Goal: Information Seeking & Learning: Understand process/instructions

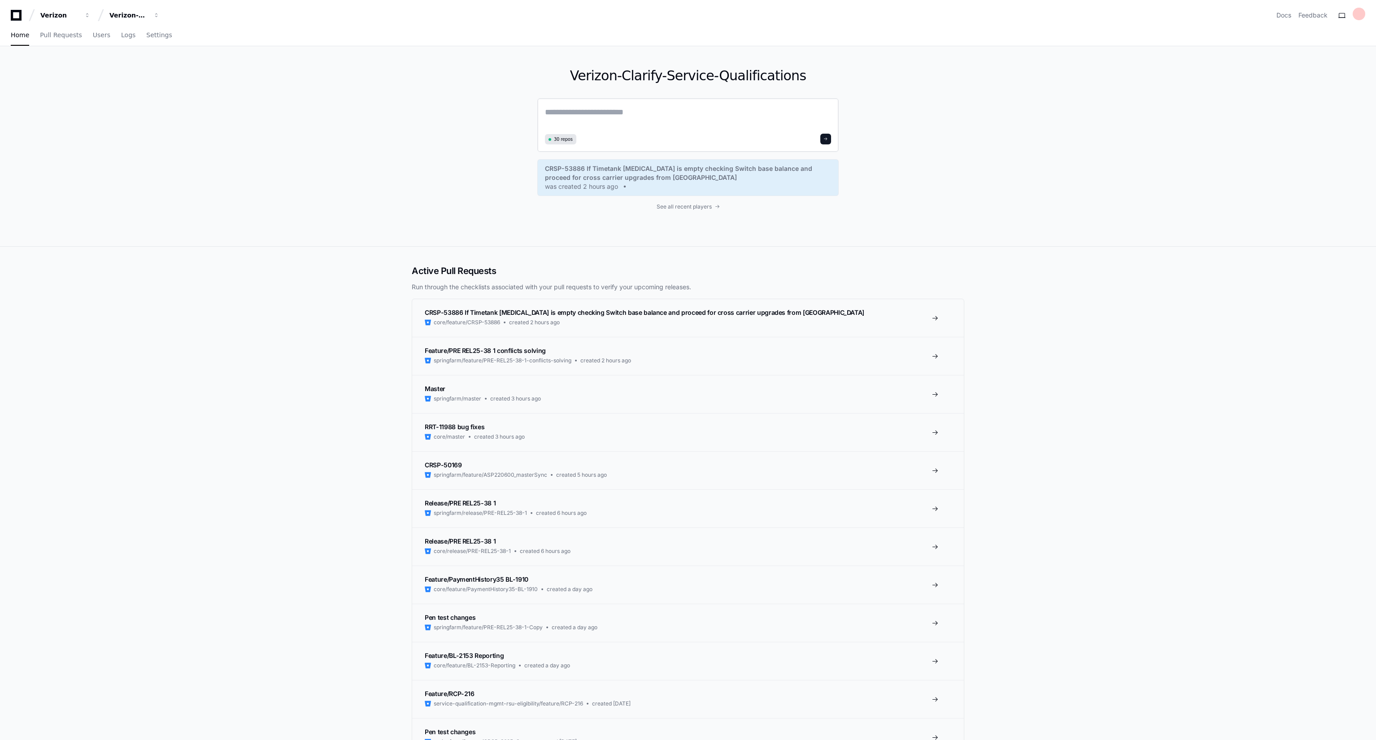
click at [585, 123] on textarea at bounding box center [688, 118] width 286 height 25
paste textarea "**********"
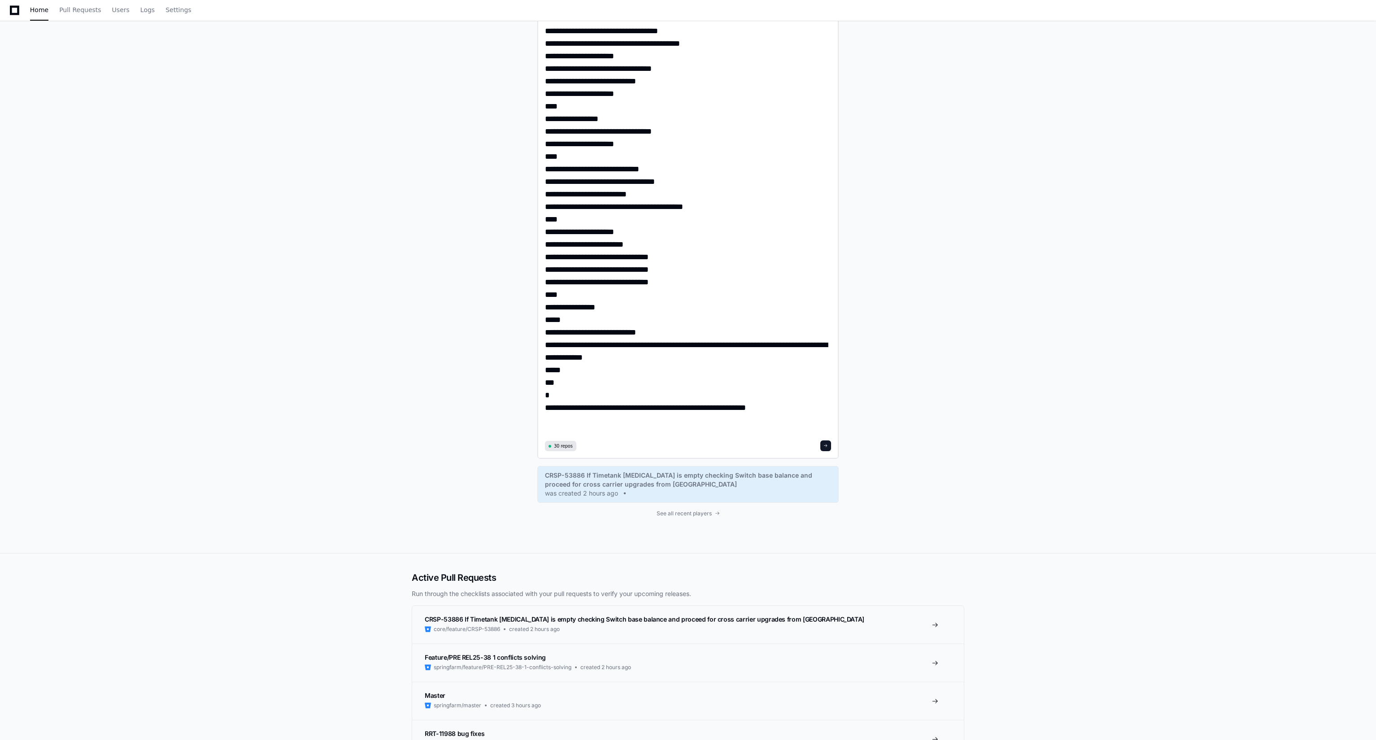
scroll to position [2759, 0]
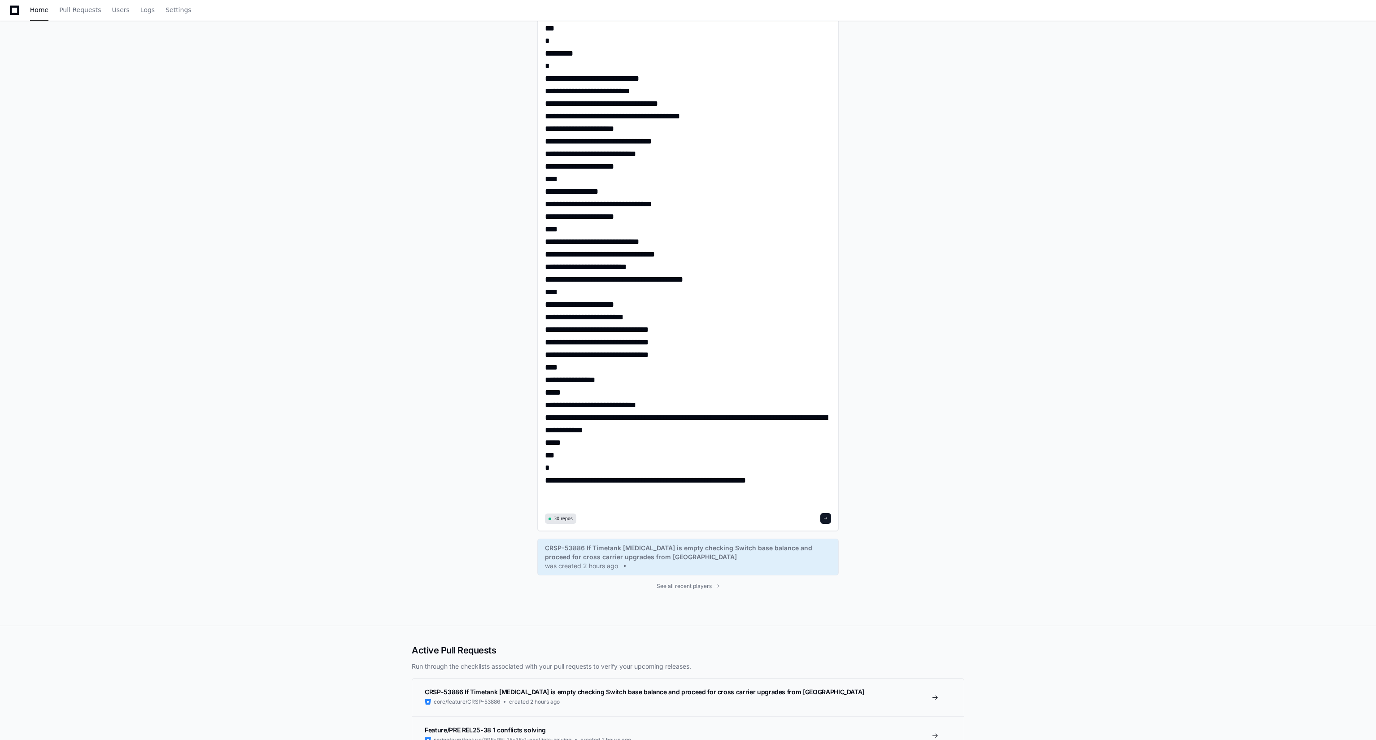
scroll to position [2682, 0]
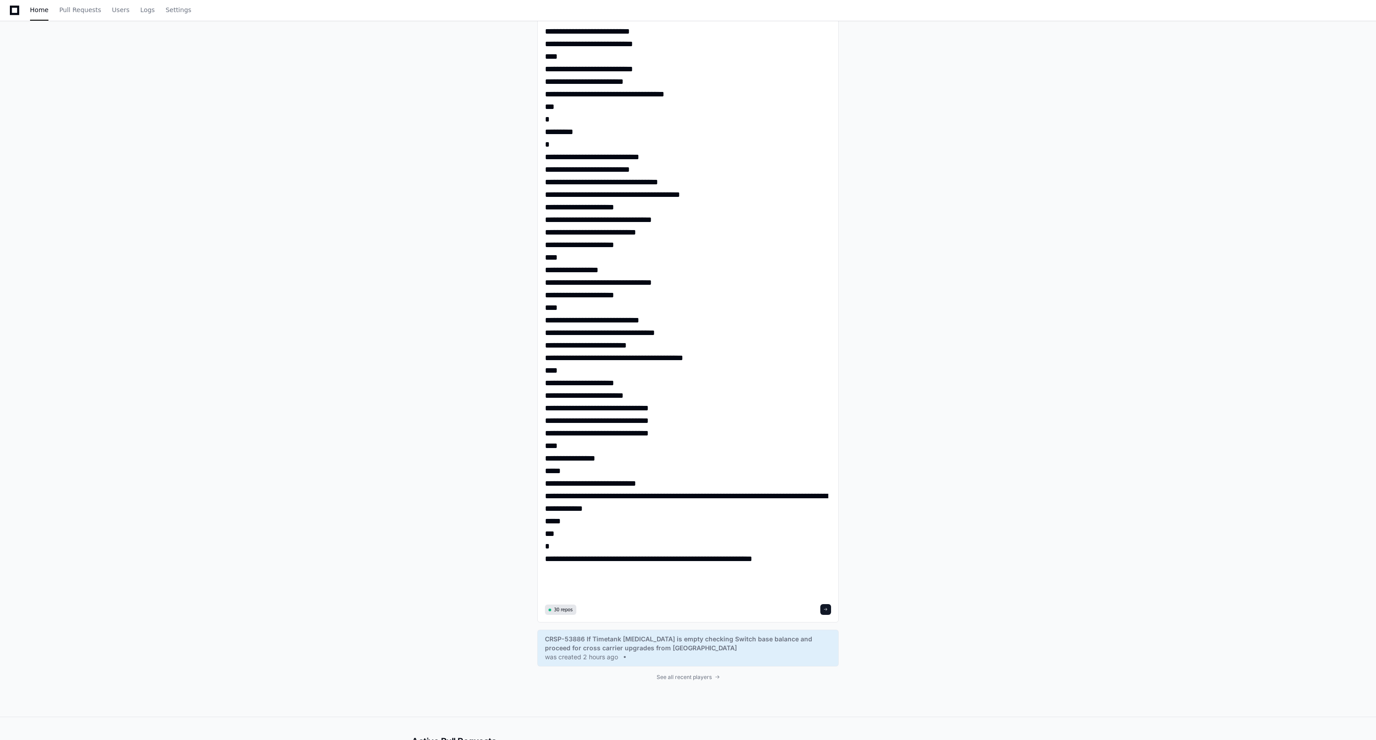
scroll to position [2605, 0]
paste textarea "**********"
type textarea "**********"
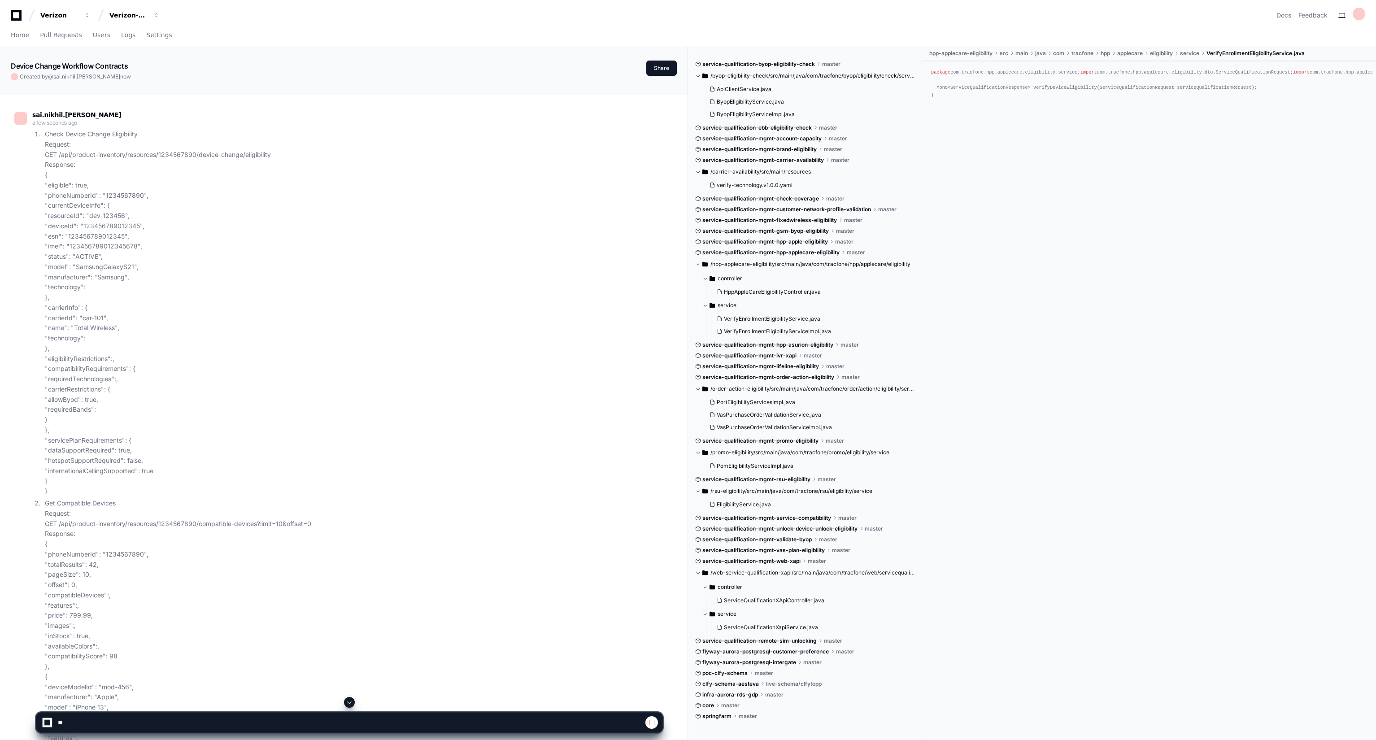
click at [345, 703] on button at bounding box center [349, 702] width 11 height 11
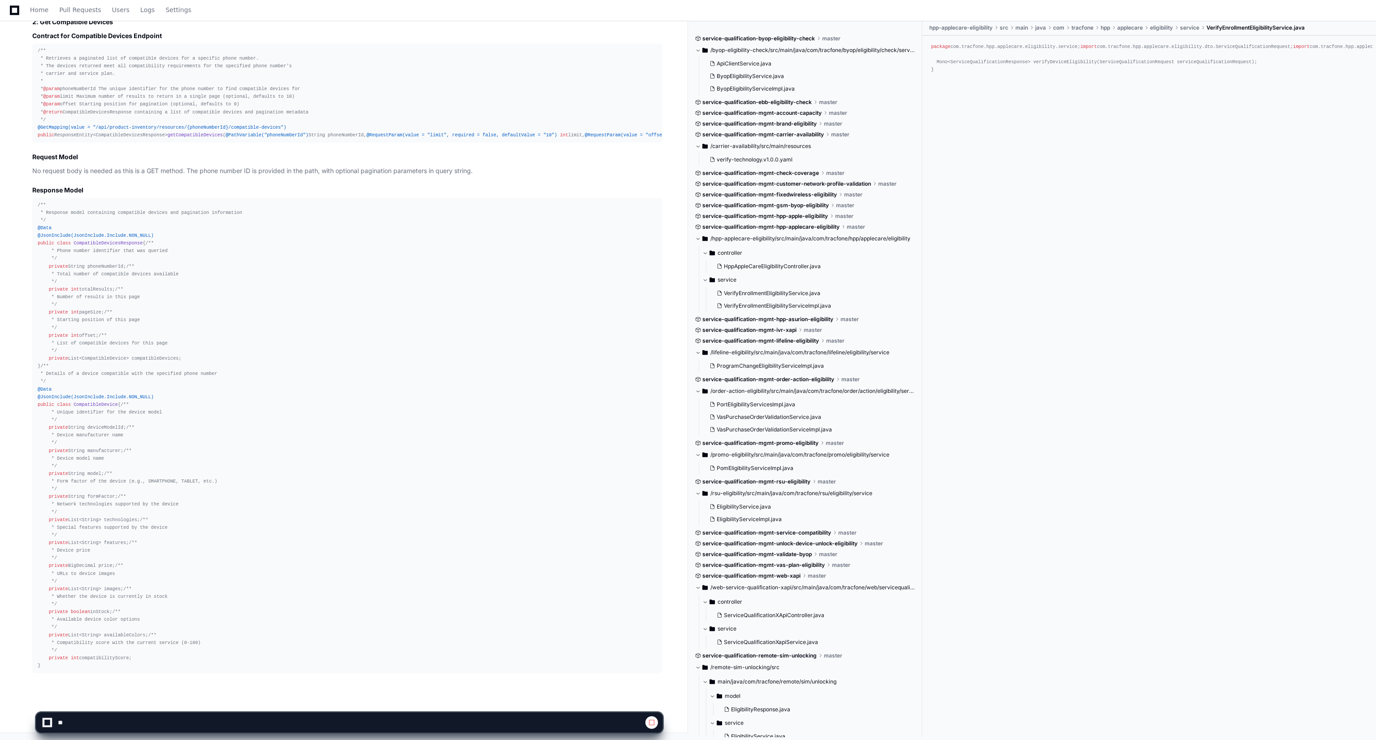
scroll to position [5152, 0]
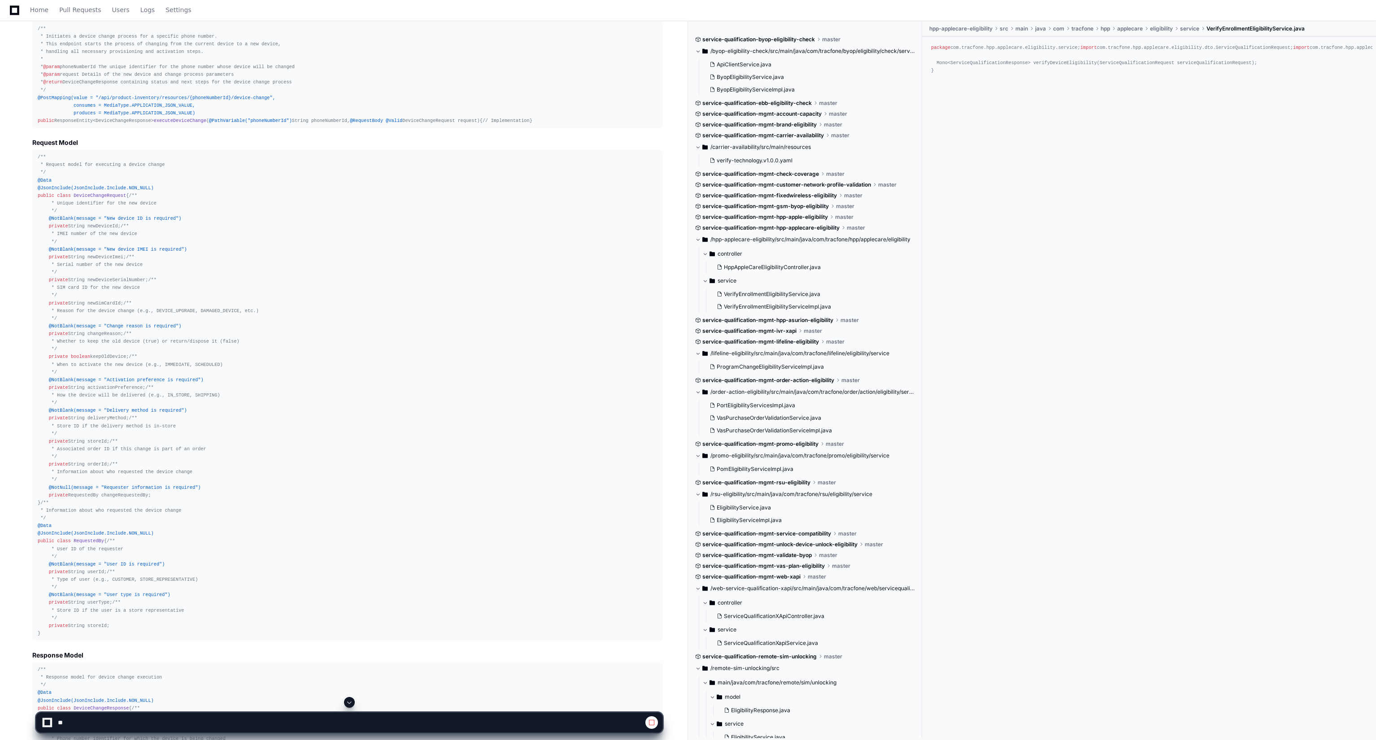
click at [348, 706] on span at bounding box center [349, 702] width 7 height 7
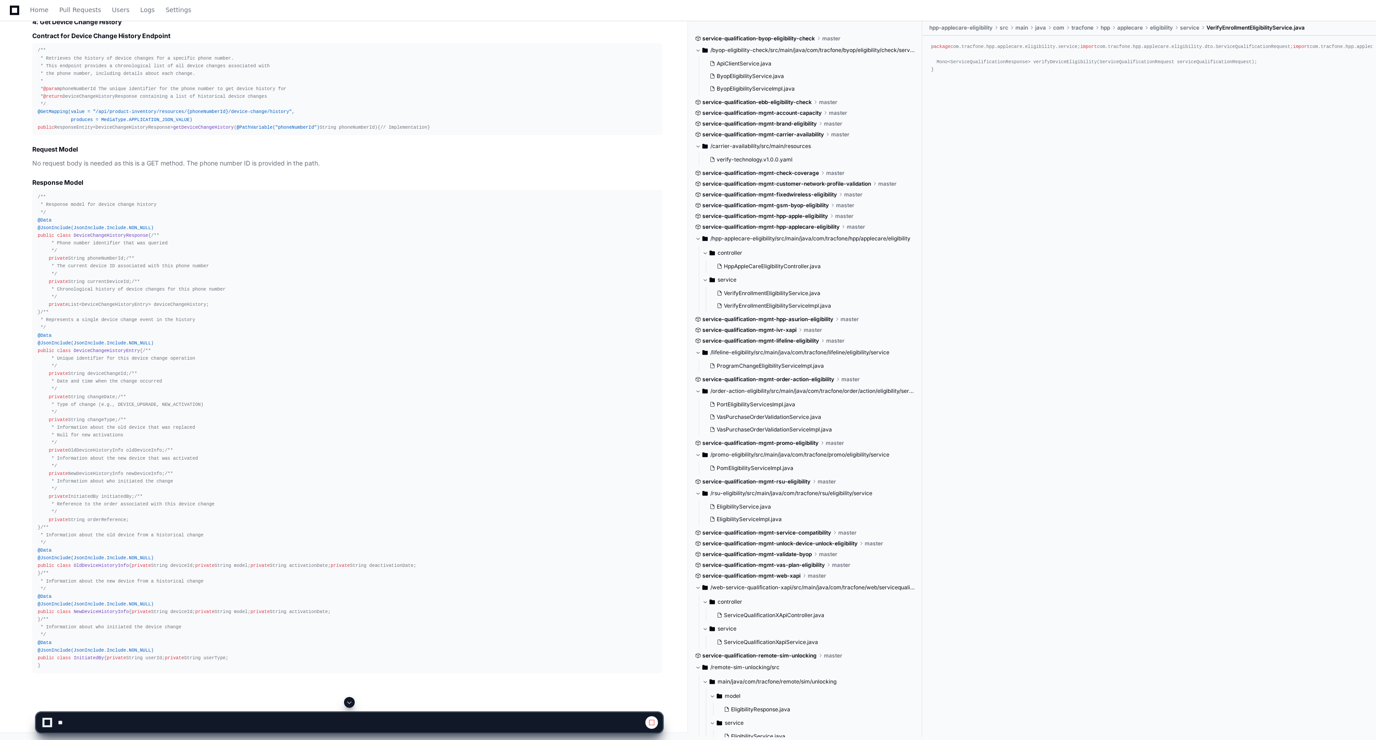
scroll to position [7880, 0]
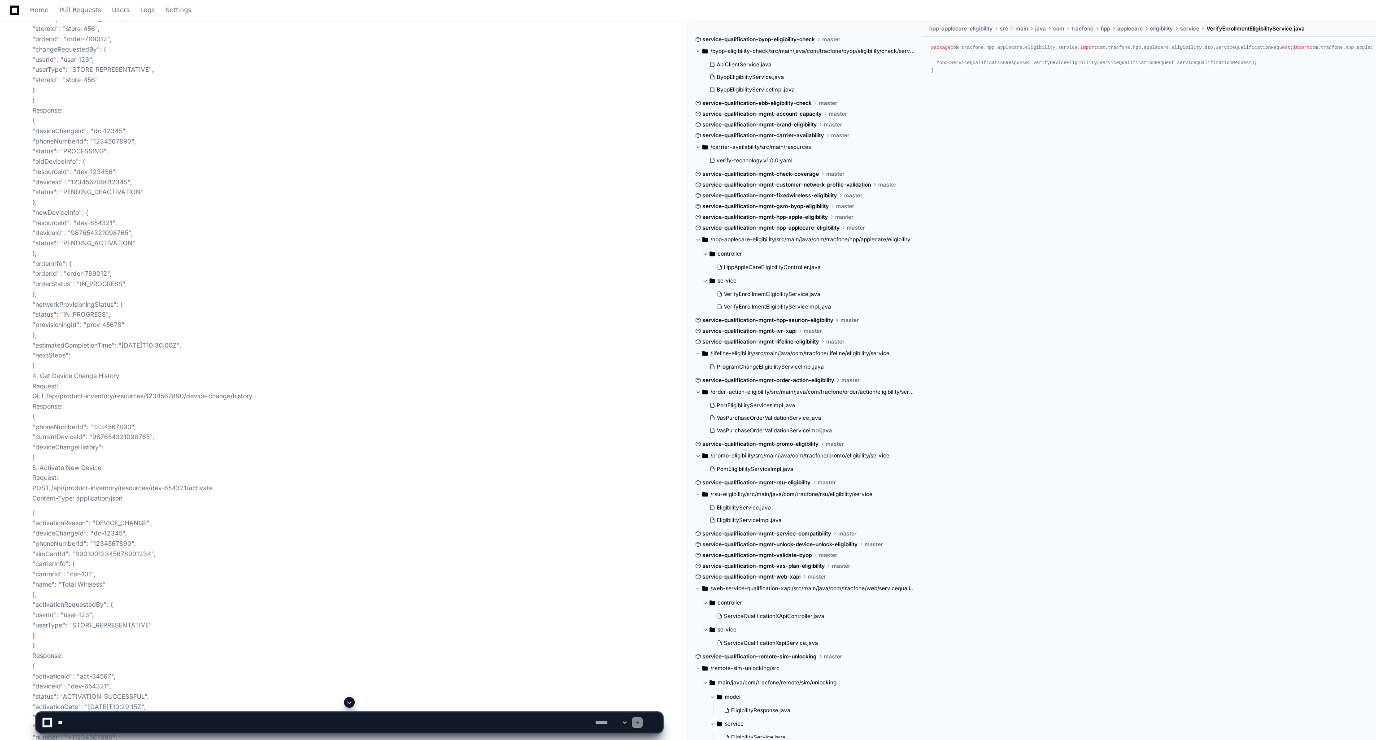
click at [347, 703] on span at bounding box center [349, 702] width 7 height 7
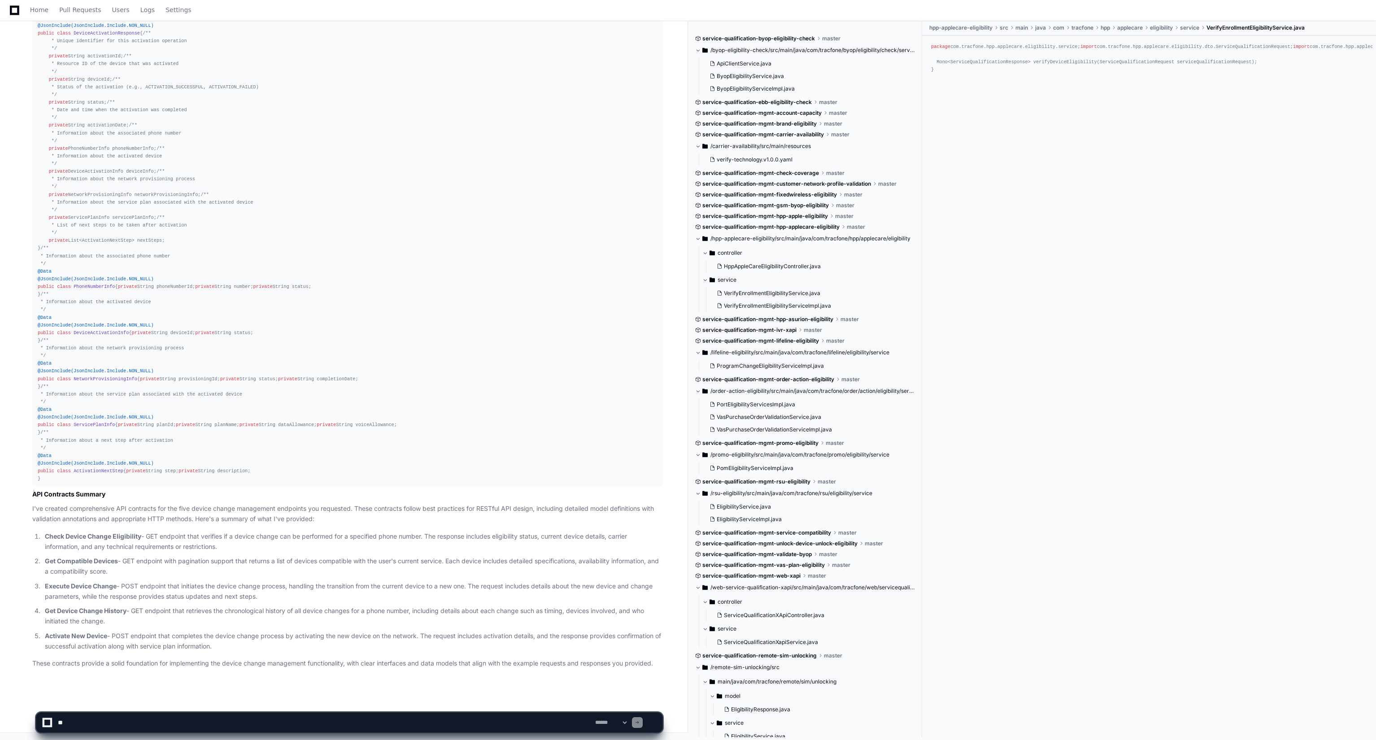
scroll to position [9748, 0]
click at [104, 713] on textarea at bounding box center [324, 723] width 537 height 20
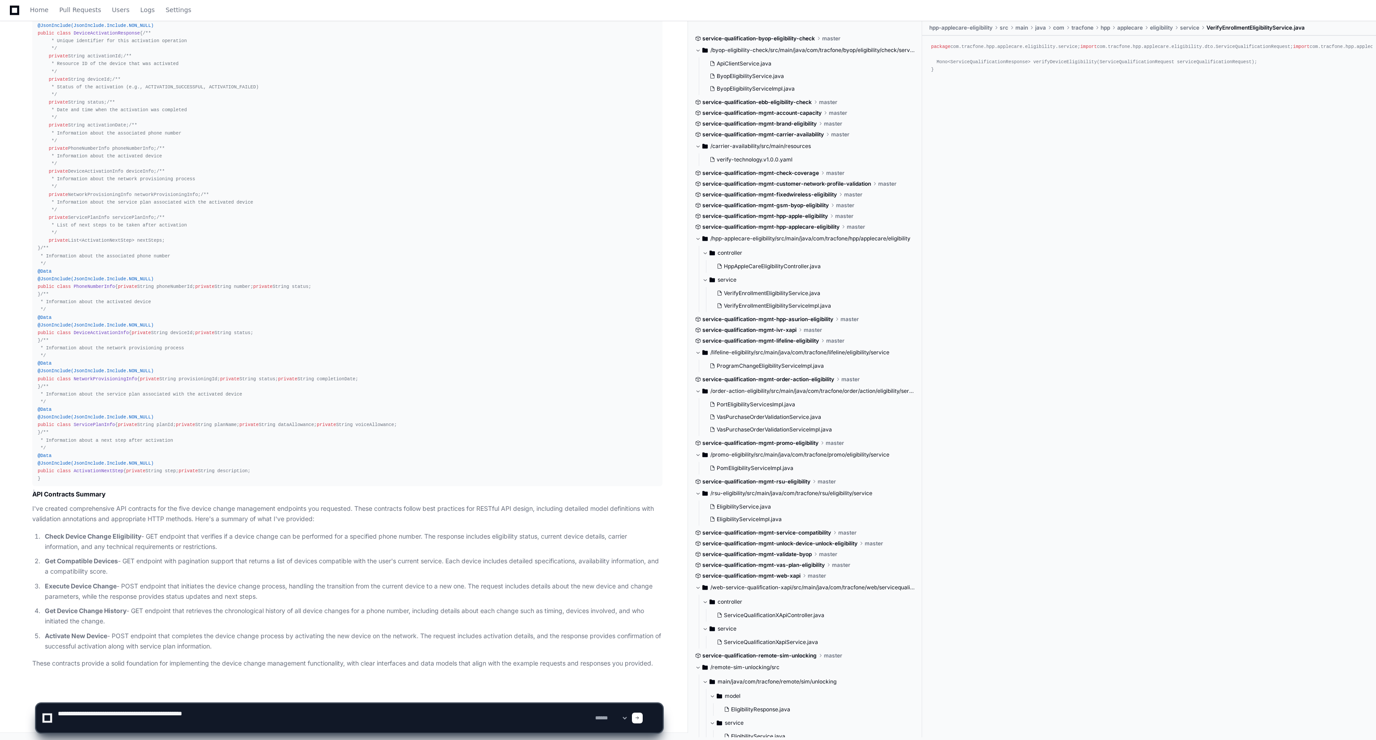
paste textarea "**********"
type textarea "**********"
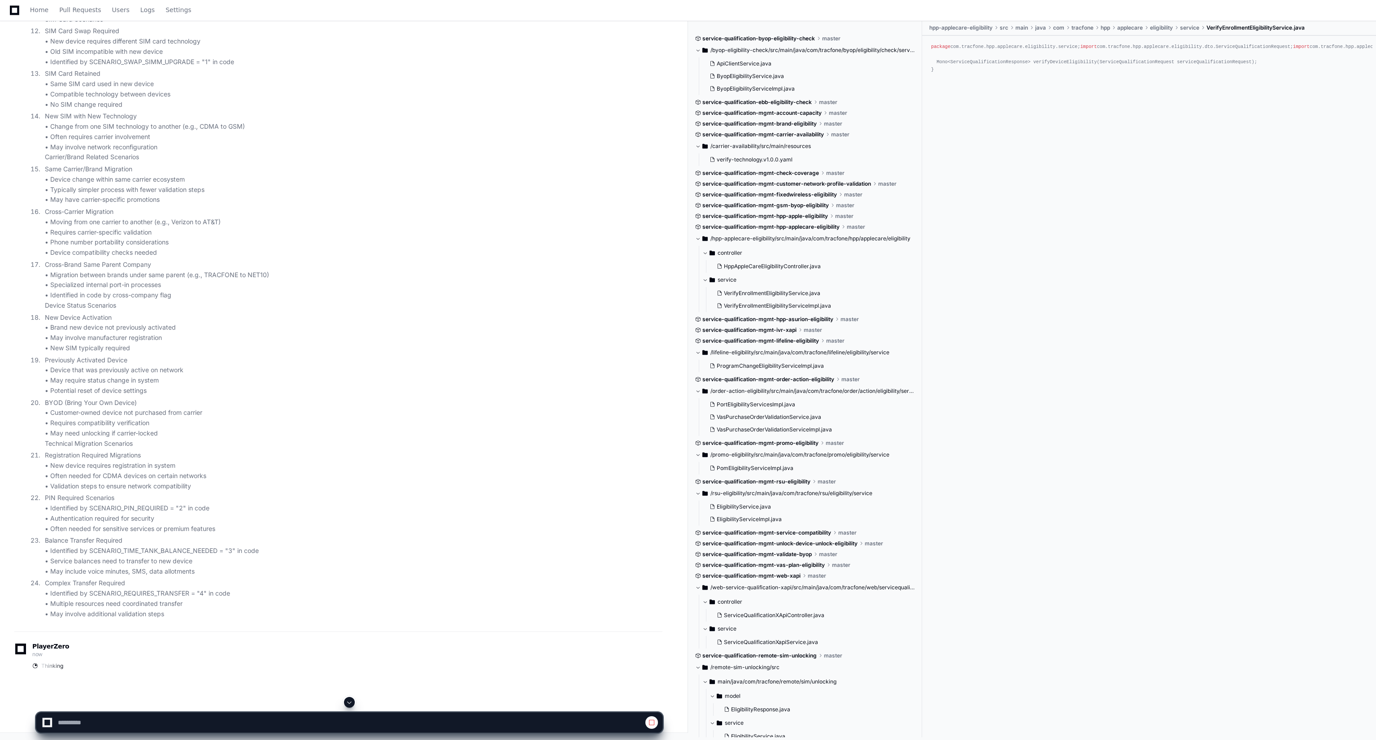
scroll to position [9957, 0]
click at [346, 703] on span at bounding box center [349, 702] width 7 height 7
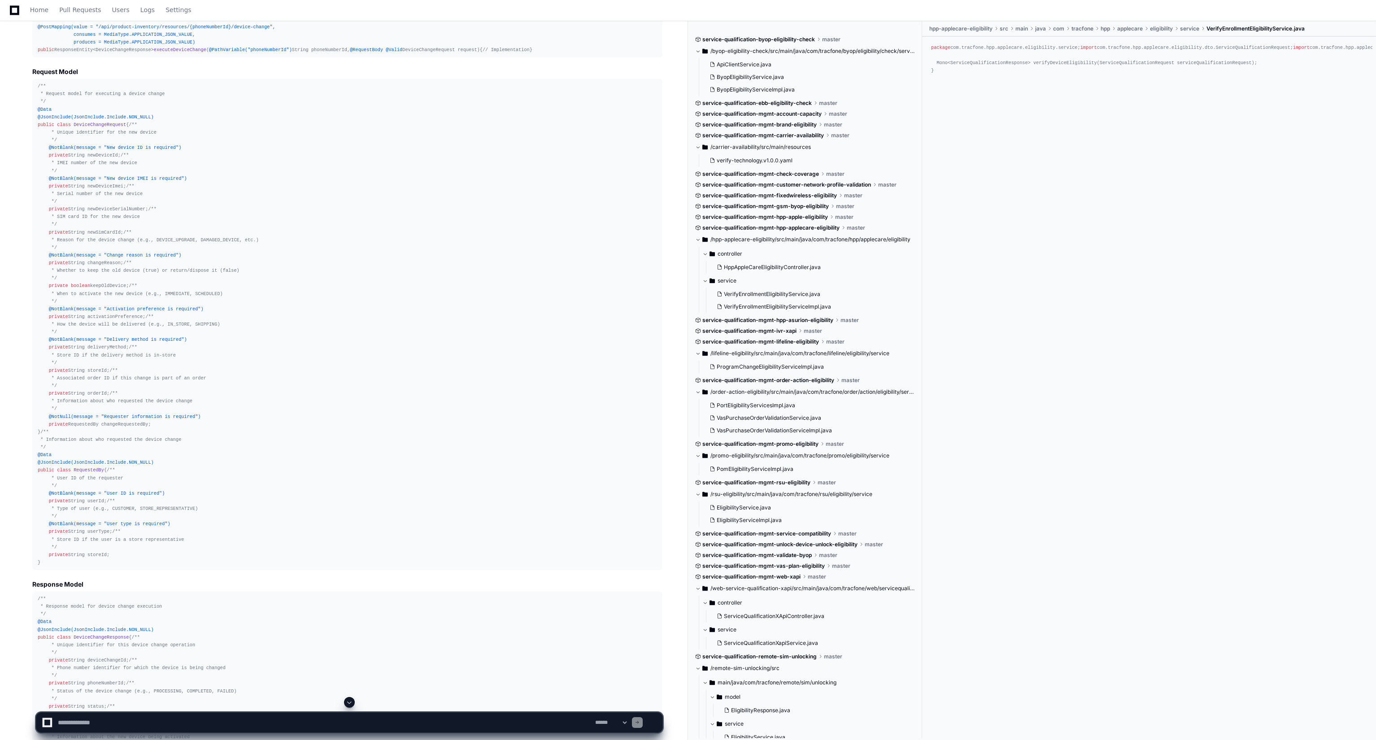
scroll to position [3894, 0]
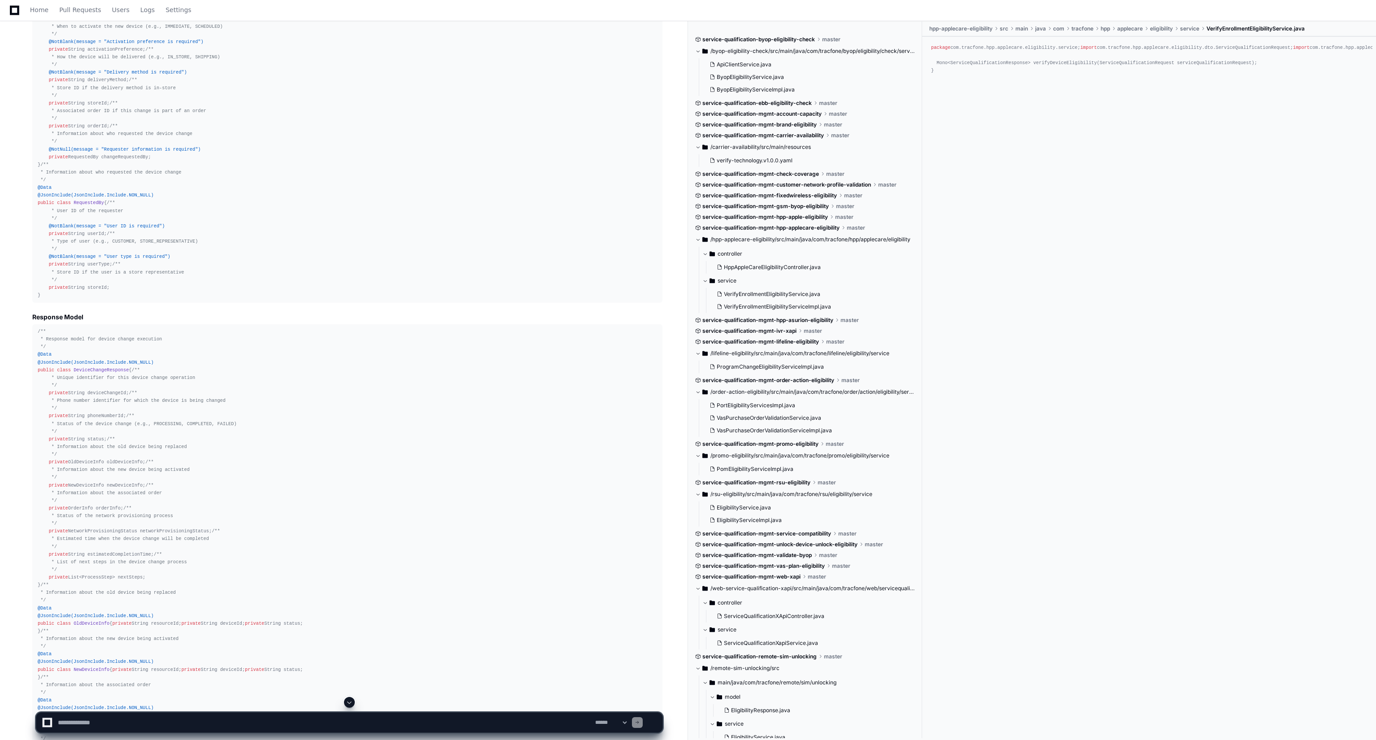
click at [349, 699] on button at bounding box center [349, 702] width 11 height 11
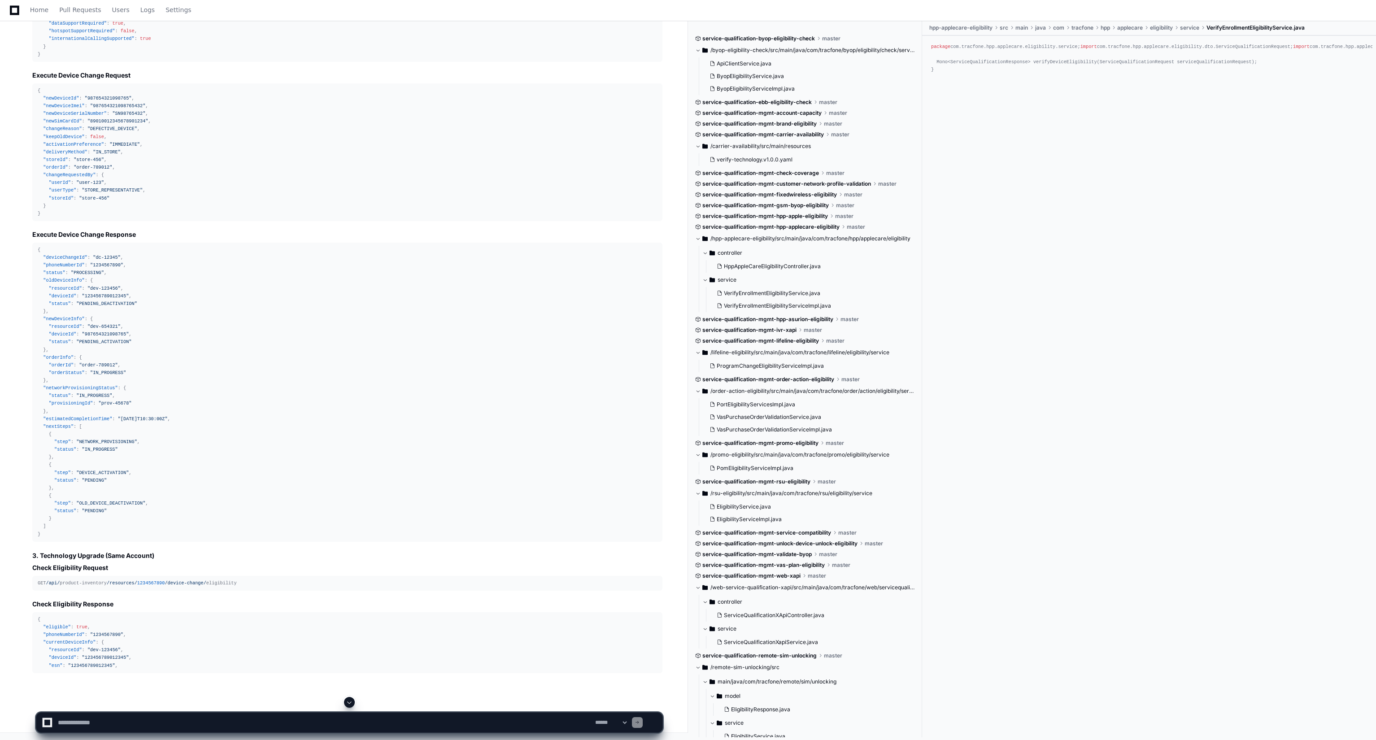
scroll to position [12694, 0]
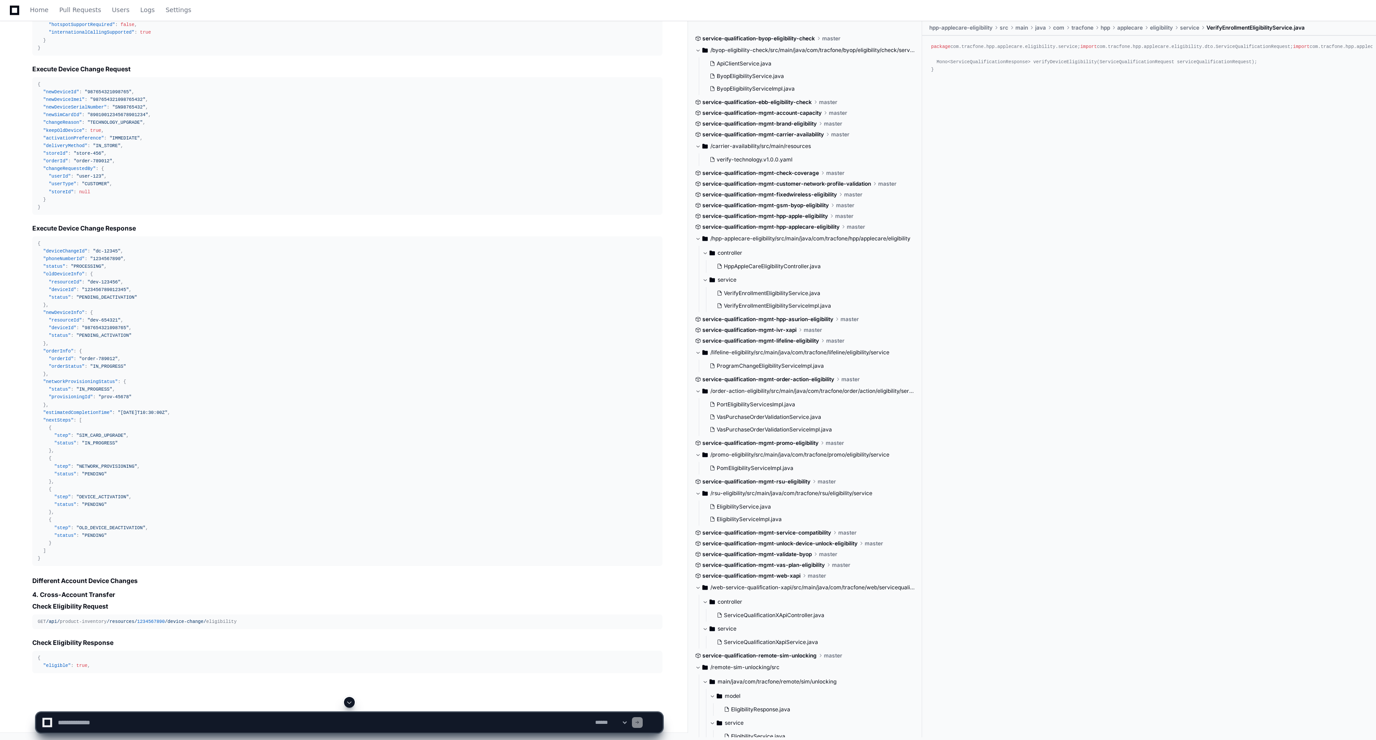
click at [349, 699] on button at bounding box center [349, 702] width 11 height 11
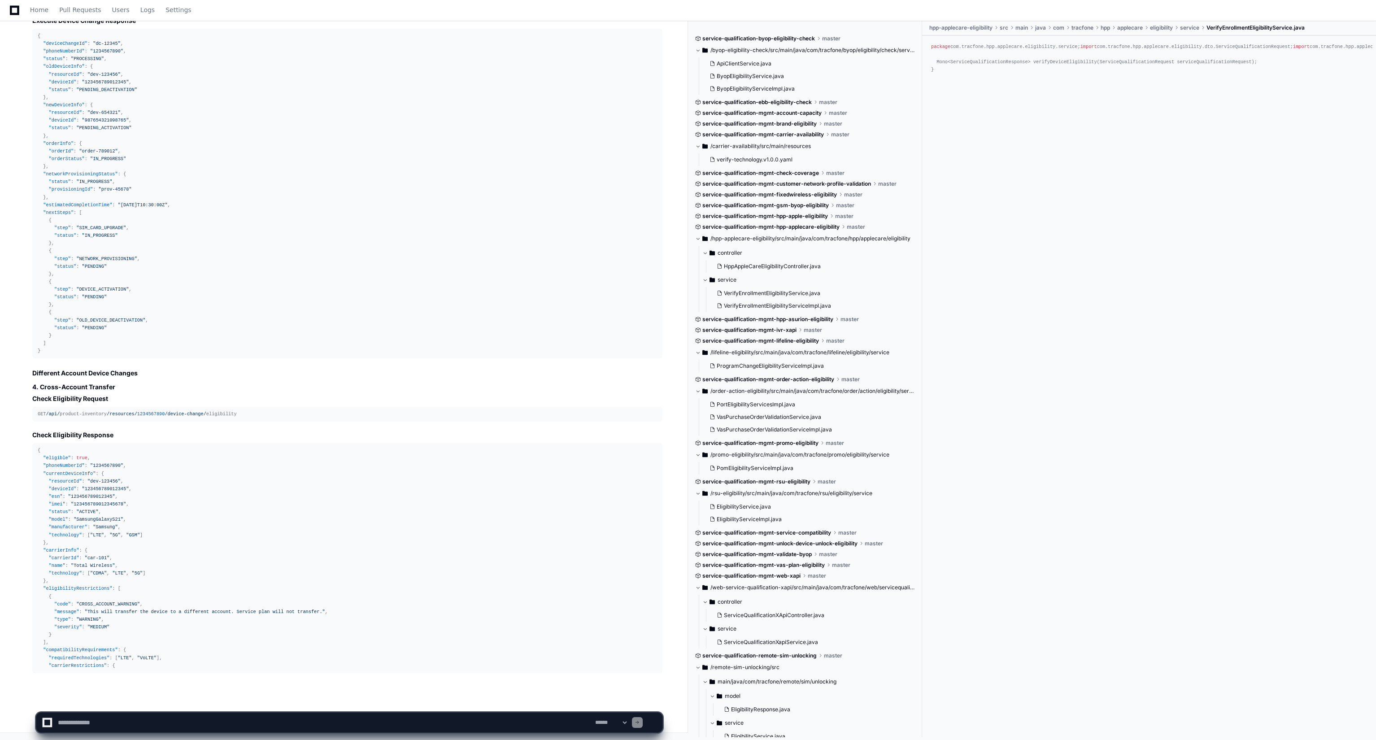
scroll to position [13720, 0]
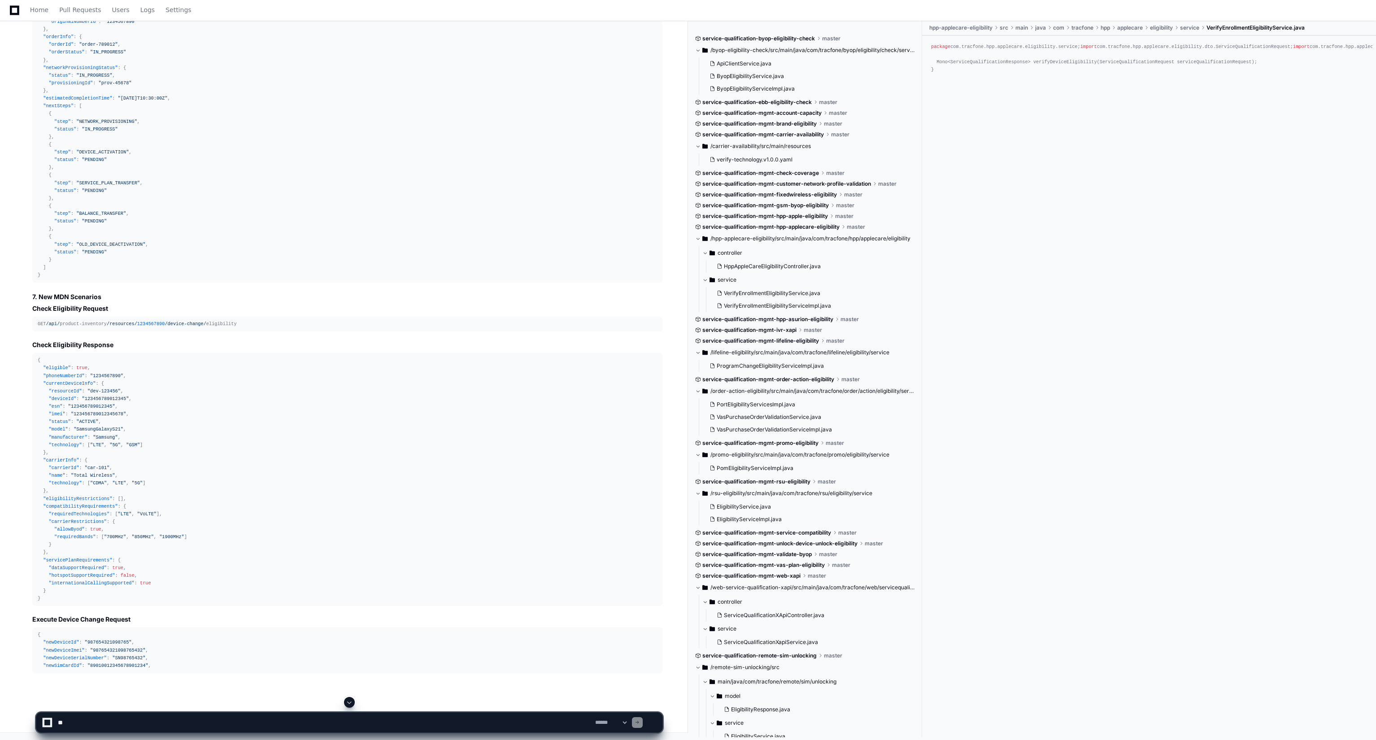
scroll to position [16382, 0]
click at [343, 702] on div at bounding box center [349, 702] width 627 height 11
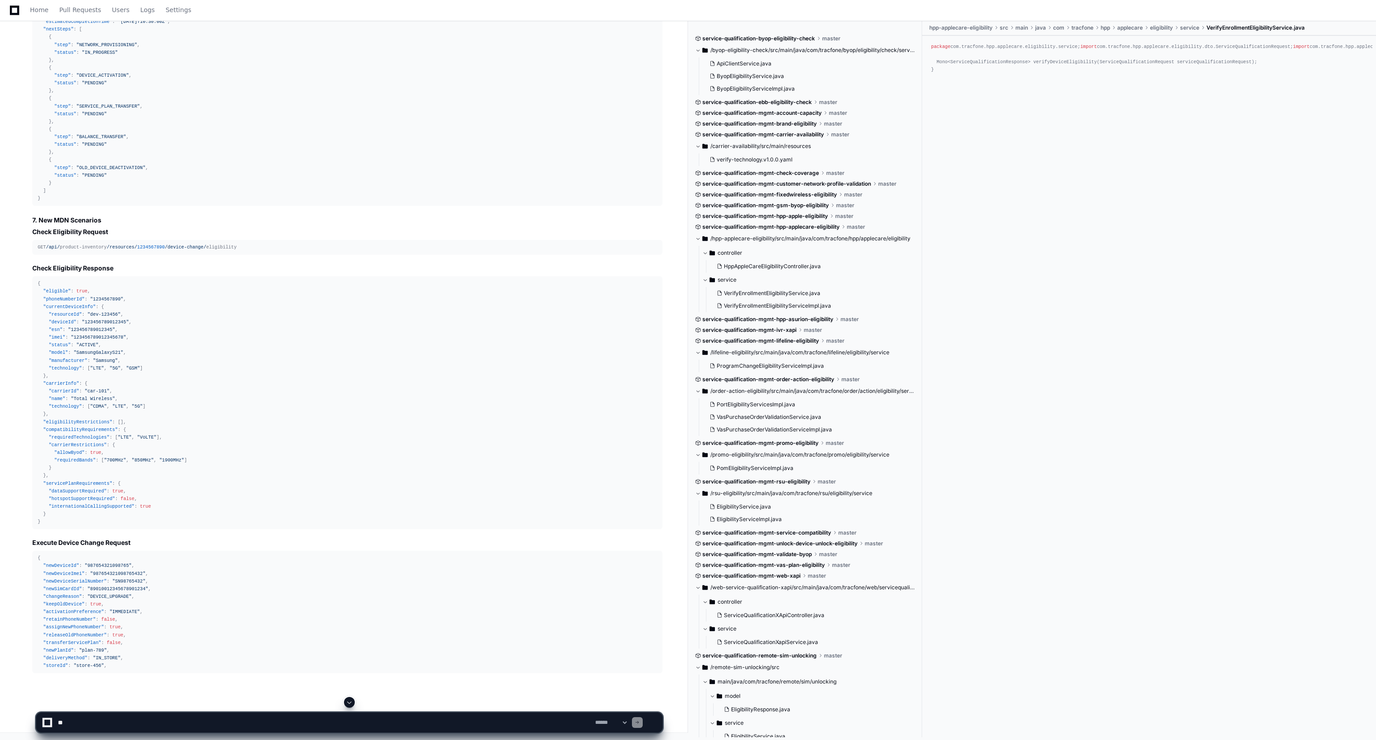
scroll to position [16498, 0]
click at [349, 702] on span at bounding box center [349, 702] width 7 height 7
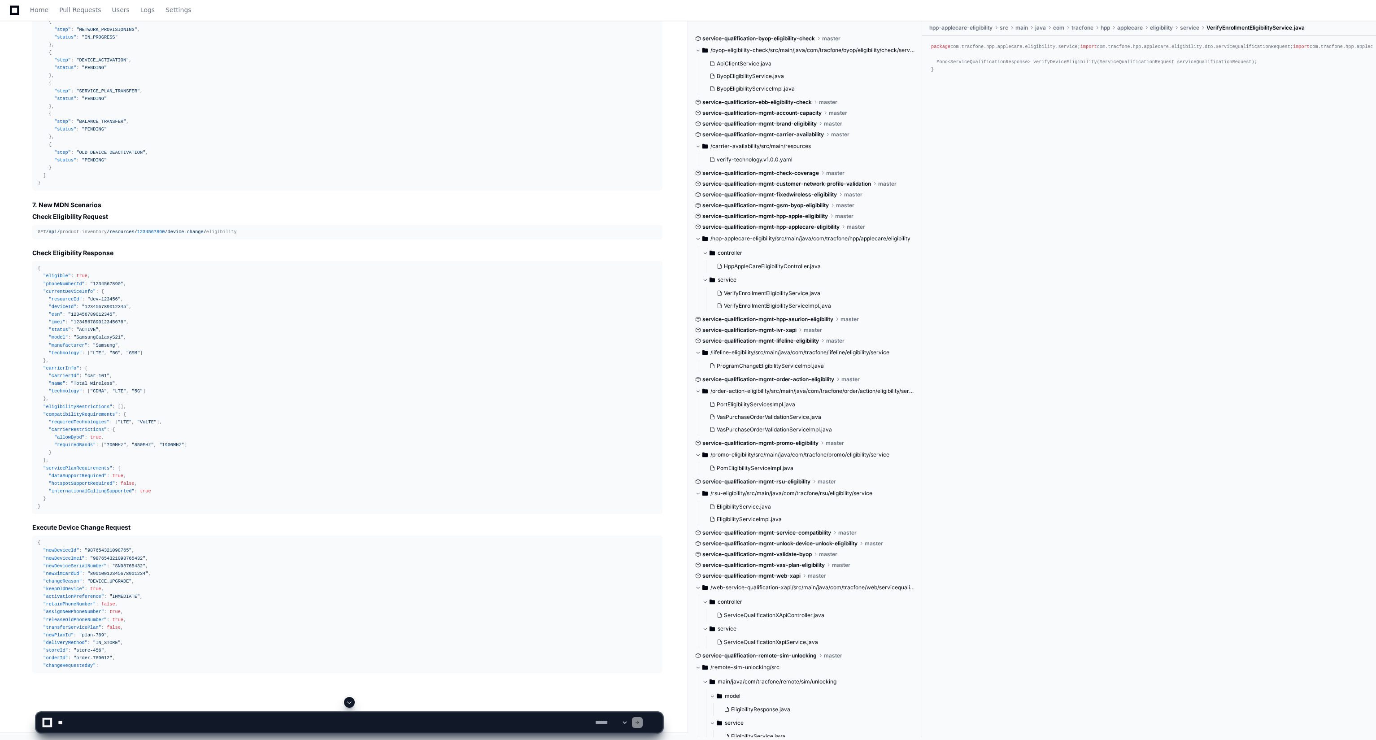
scroll to position [16529, 0]
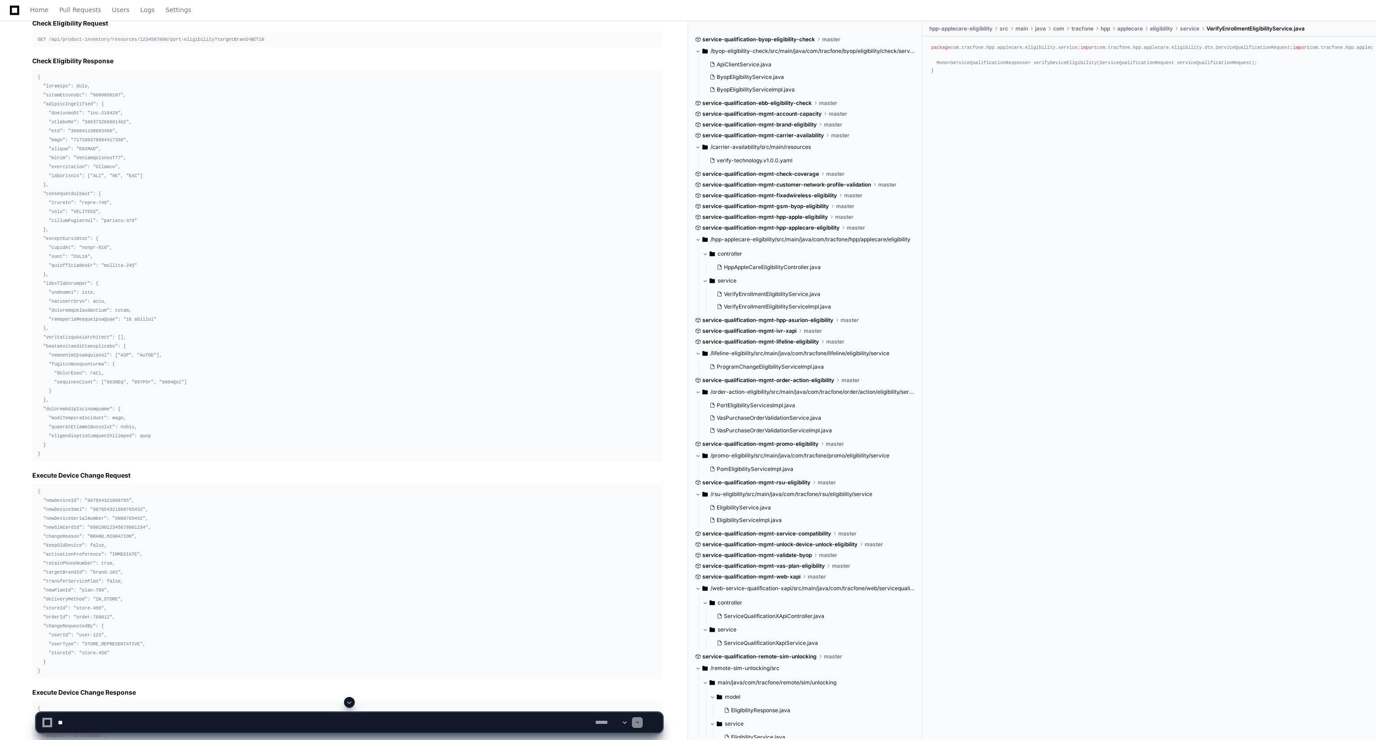
scroll to position [16529, 0]
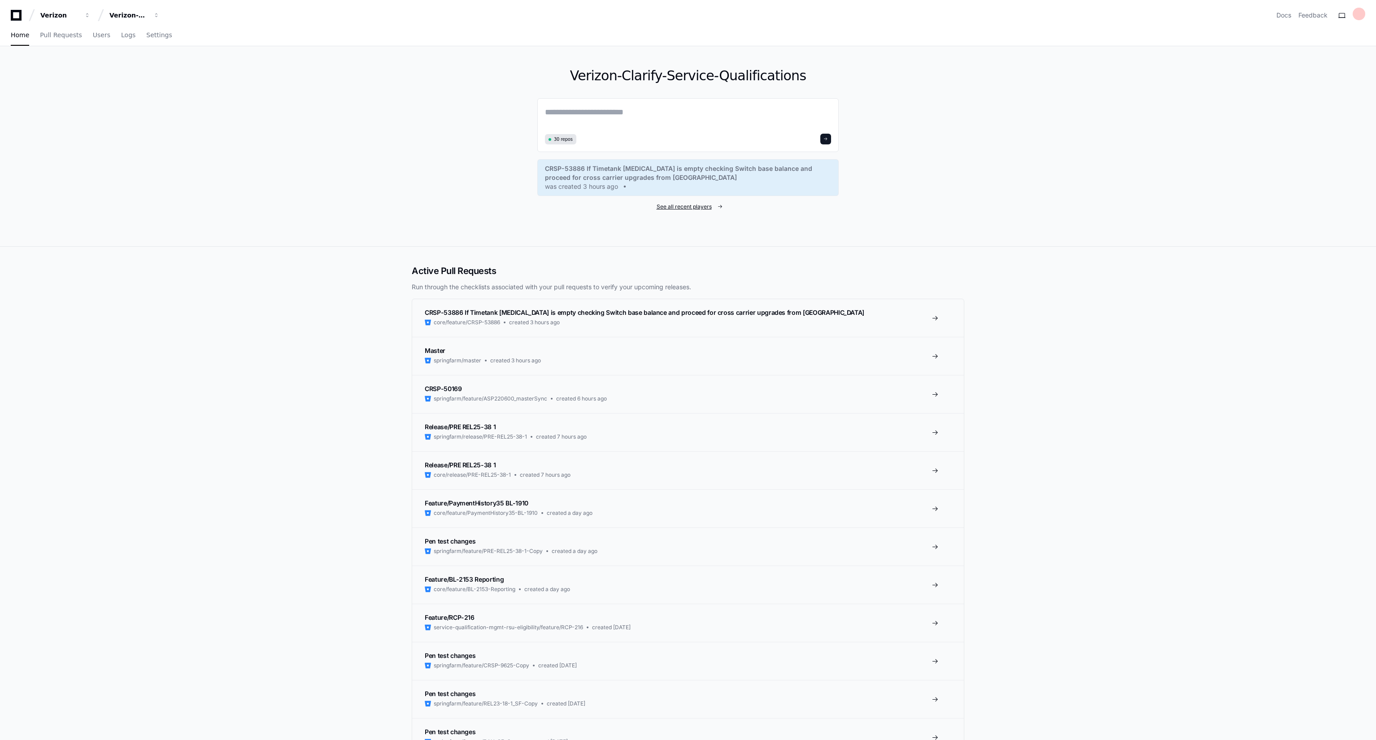
click at [677, 204] on span "See all recent players" at bounding box center [684, 206] width 55 height 7
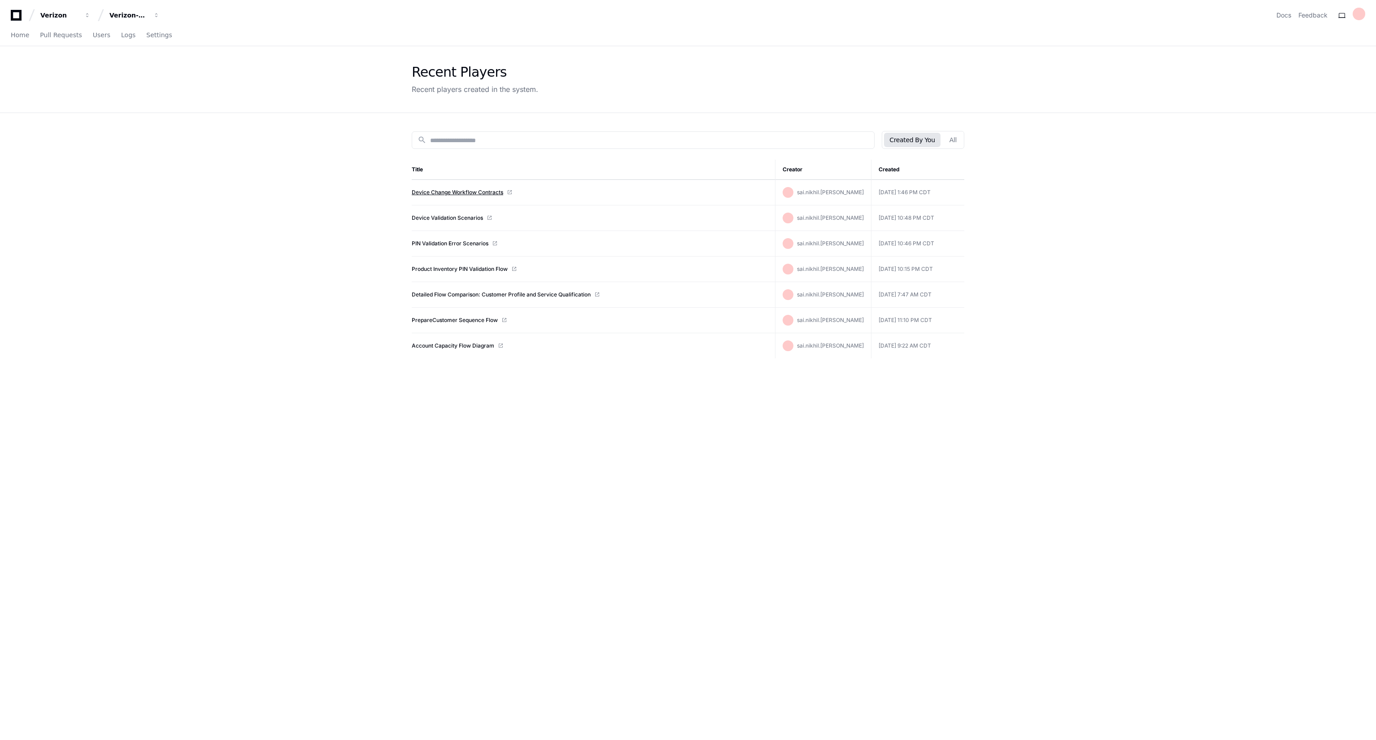
click at [481, 188] on td "Device Change Workflow Contracts" at bounding box center [593, 193] width 363 height 26
click at [457, 188] on td "Device Change Workflow Contracts" at bounding box center [593, 193] width 363 height 26
click at [460, 193] on link "Device Change Workflow Contracts" at bounding box center [458, 192] width 92 height 7
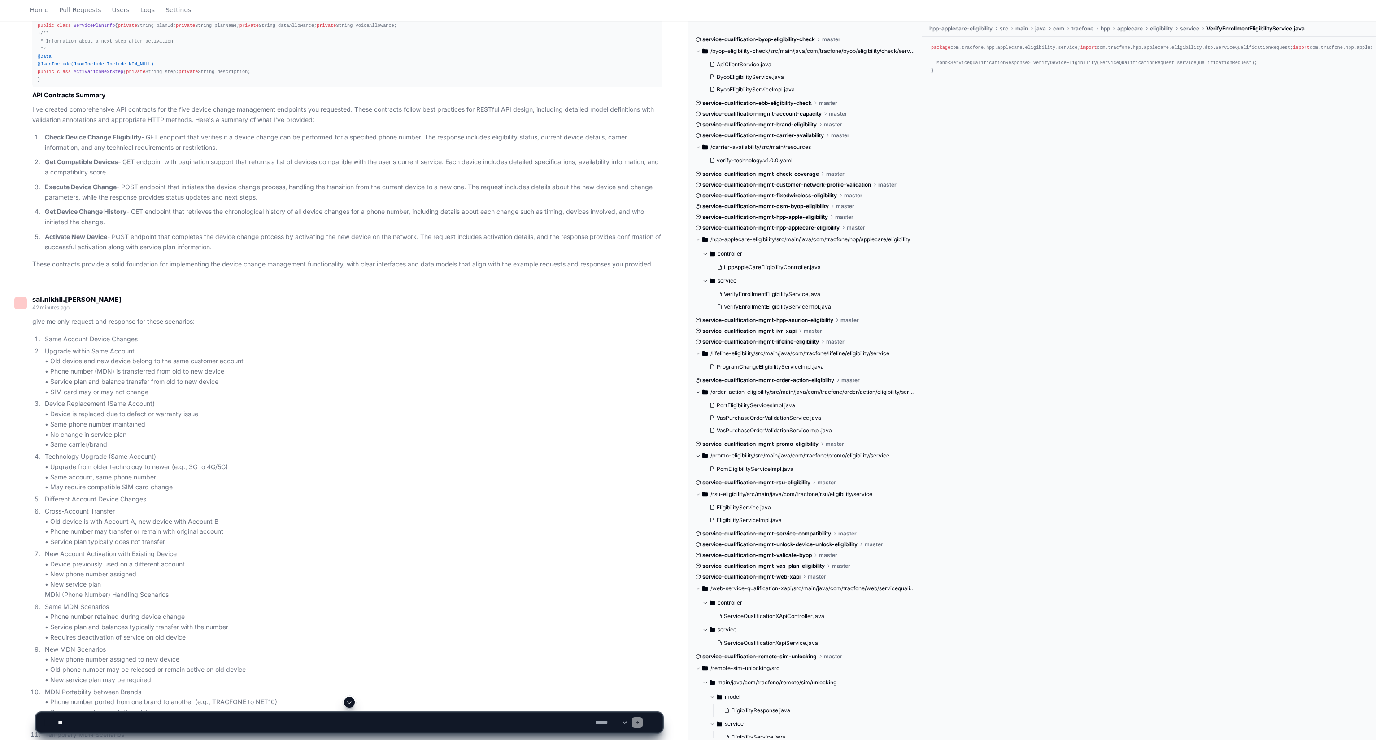
scroll to position [8111, 0]
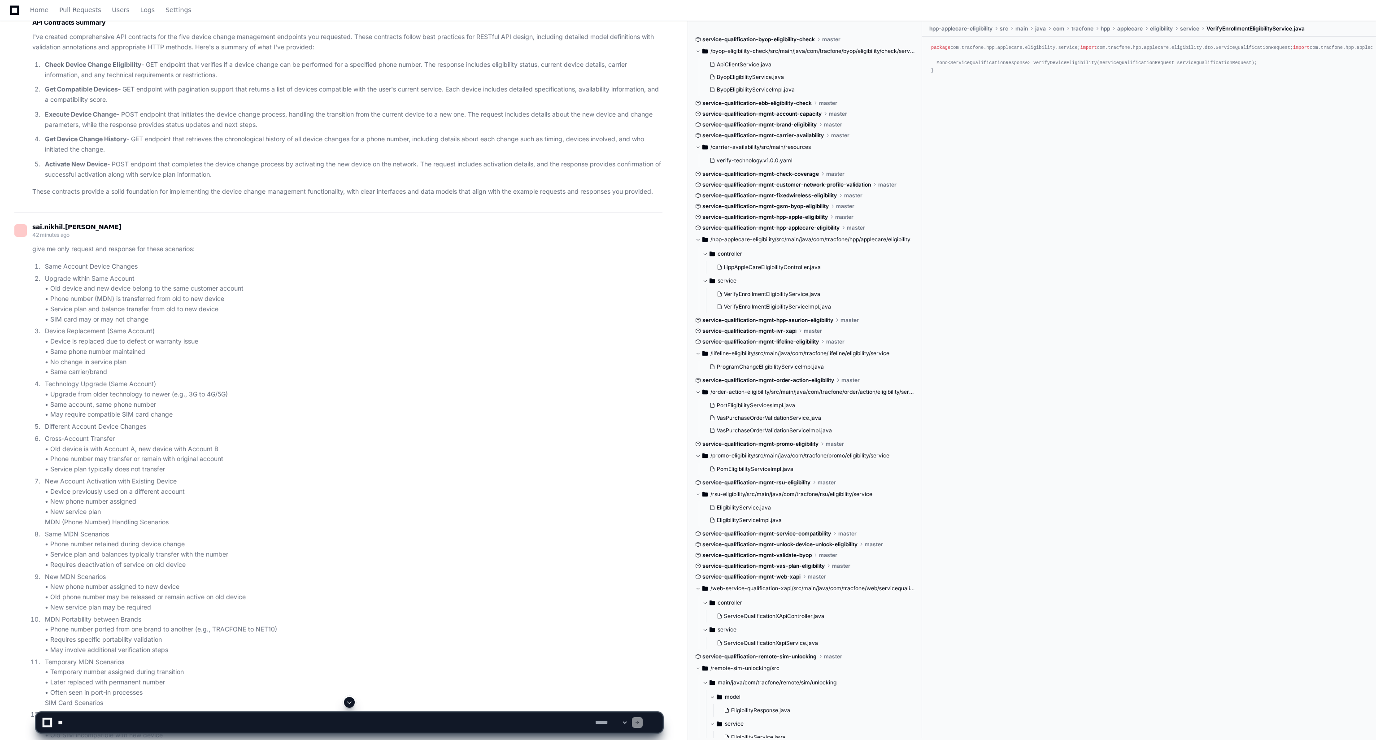
click at [351, 706] on button at bounding box center [349, 702] width 11 height 11
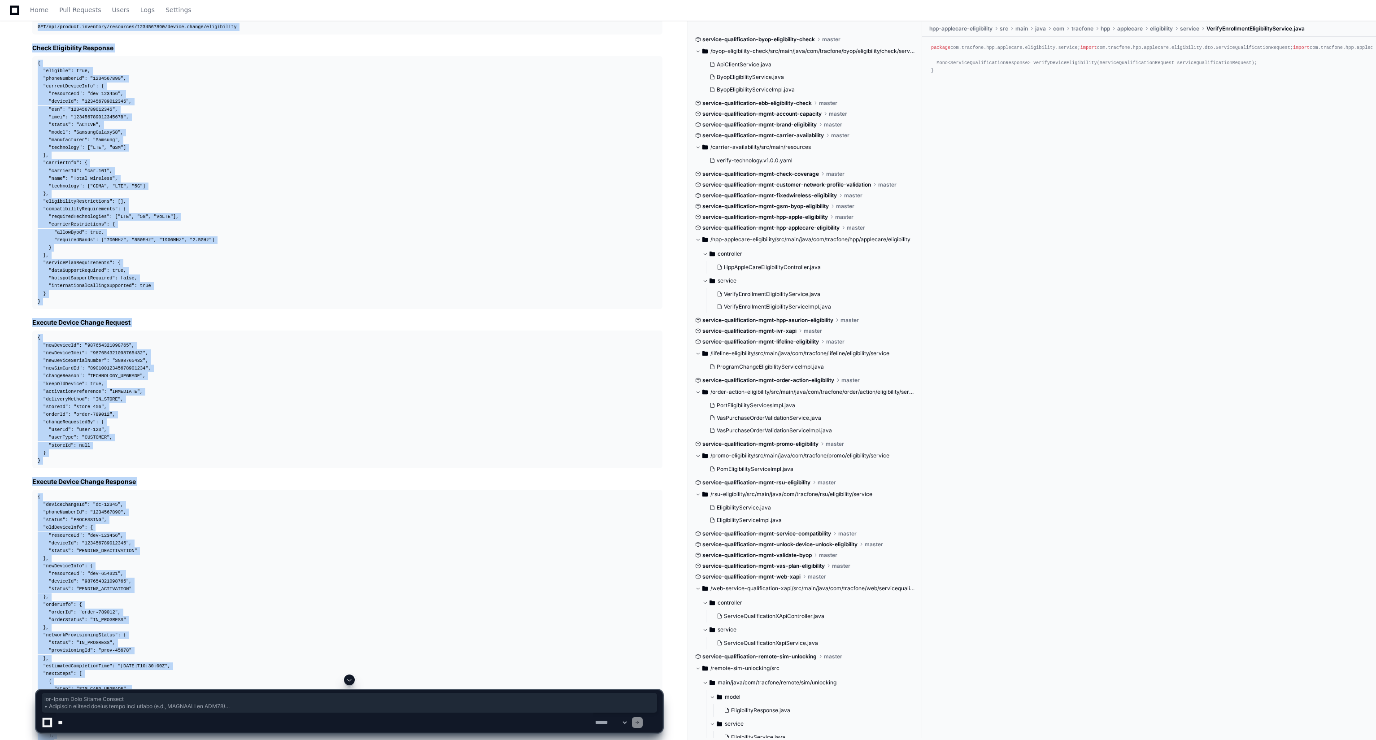
scroll to position [11021, 0]
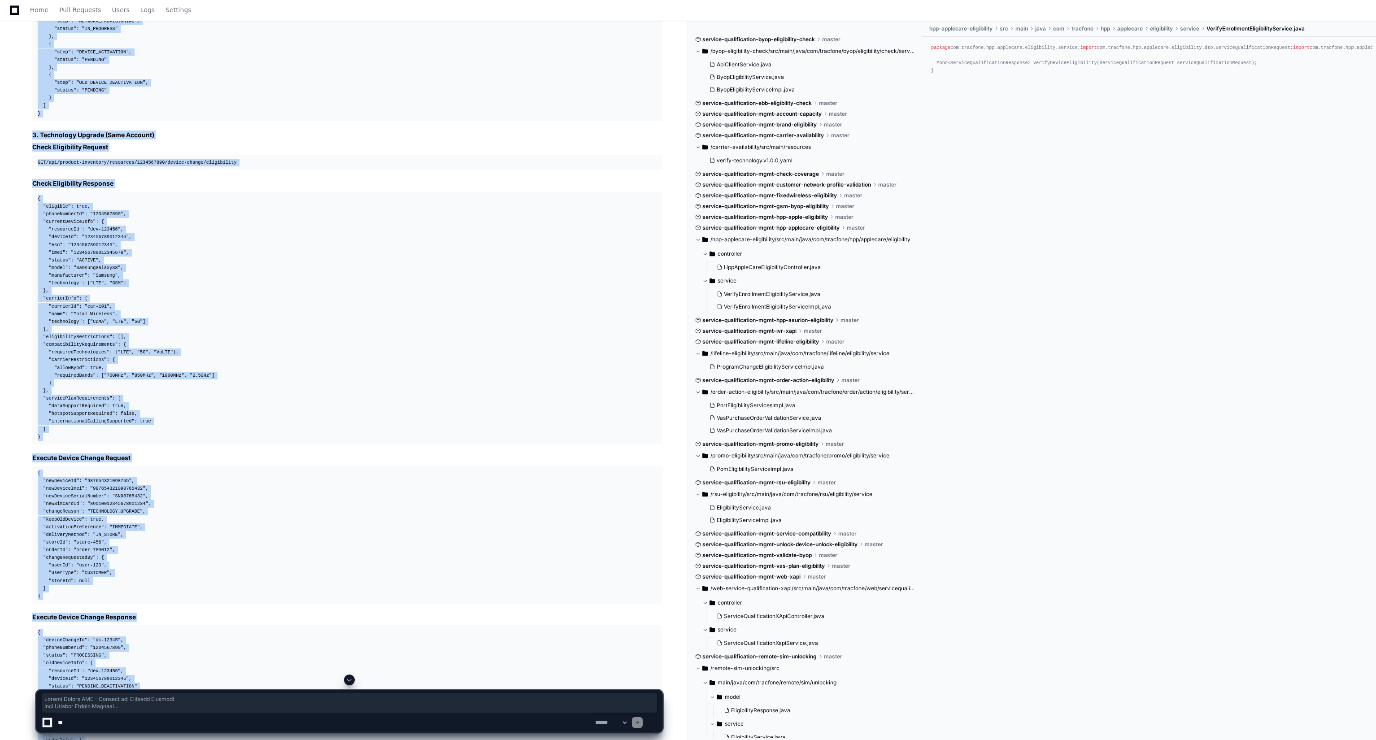
drag, startPoint x: 57, startPoint y: 638, endPoint x: 22, endPoint y: 568, distance: 78.4
copy article "Device Change API - Request and Response Examples Same Account Device Changes 1…"
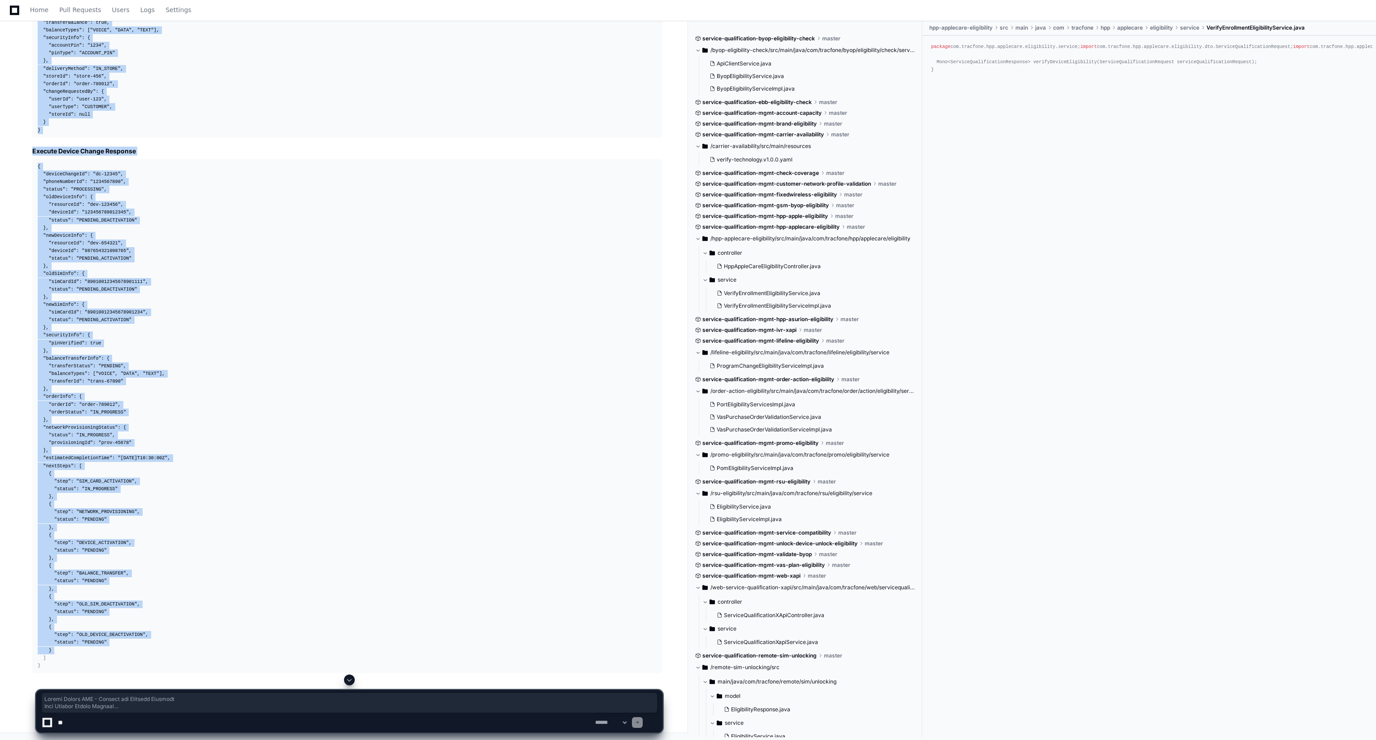
scroll to position [30184, 0]
drag, startPoint x: 32, startPoint y: 227, endPoint x: 45, endPoint y: 670, distance: 443.4
copy article "Device Change API - Request and Response Examples Same Account Device Changes 1…"
